Goal: Complete application form: Complete application form

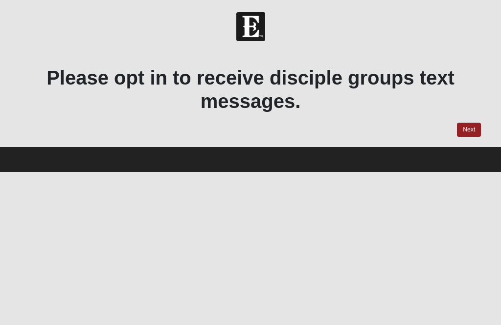
click at [467, 127] on link "Next" at bounding box center [469, 130] width 24 height 14
click at [468, 127] on link "Next" at bounding box center [469, 130] width 24 height 14
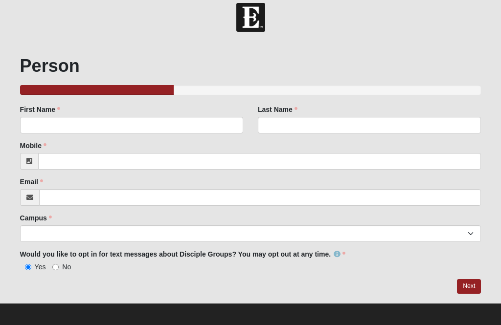
scroll to position [13, 0]
